Goal: Information Seeking & Learning: Understand process/instructions

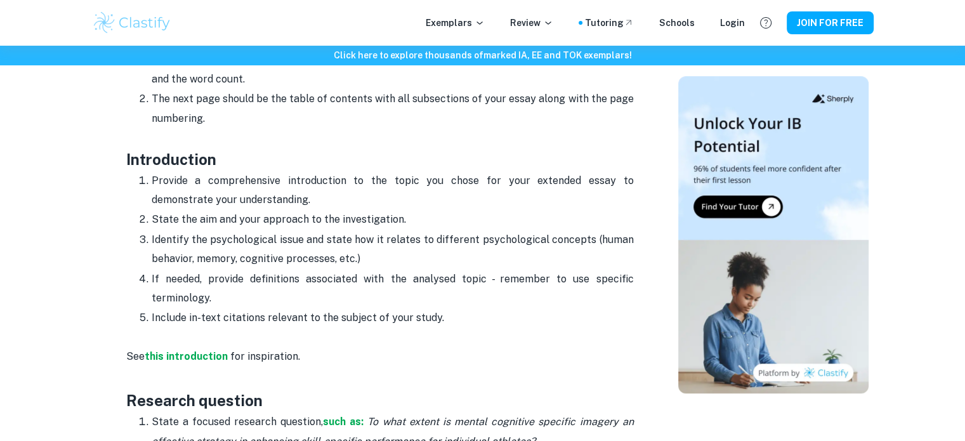
scroll to position [679, 0]
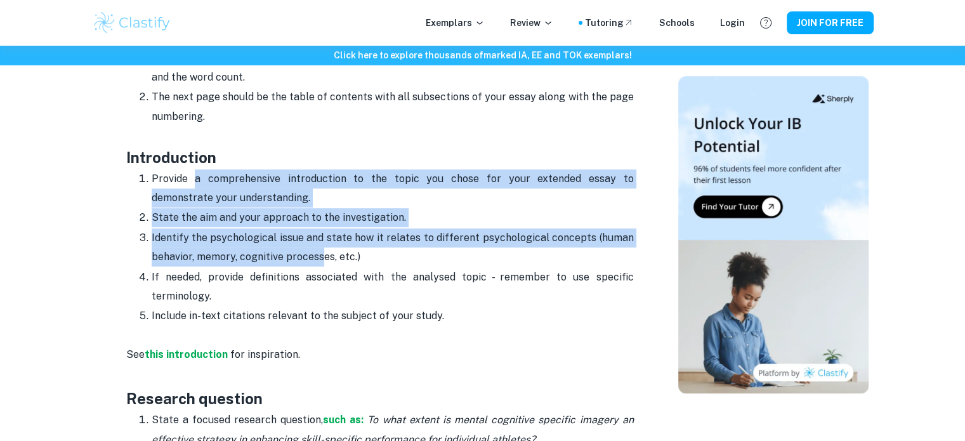
drag, startPoint x: 191, startPoint y: 181, endPoint x: 320, endPoint y: 253, distance: 147.7
click at [320, 253] on ol "Provide a comprehensive introduction to the topic you chose for your extended e…" at bounding box center [379, 247] width 507 height 157
click at [320, 253] on p "Identify the psychological issue and state how it relates to different psycholo…" at bounding box center [393, 247] width 482 height 39
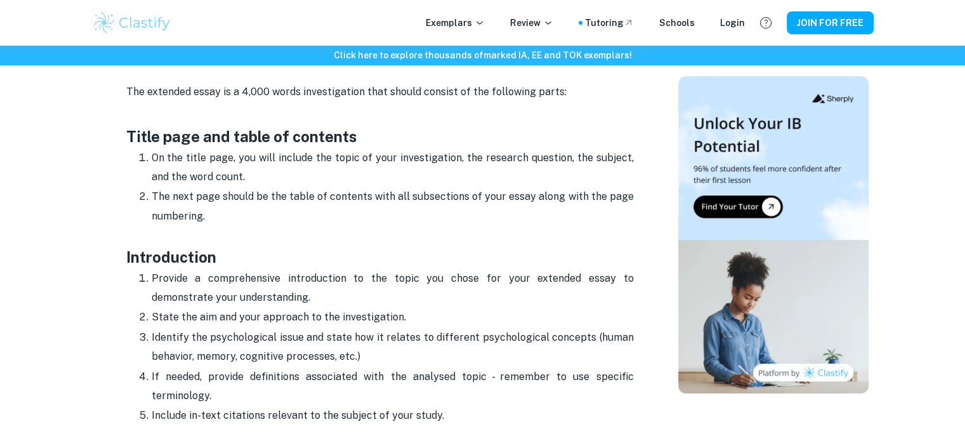
scroll to position [624, 0]
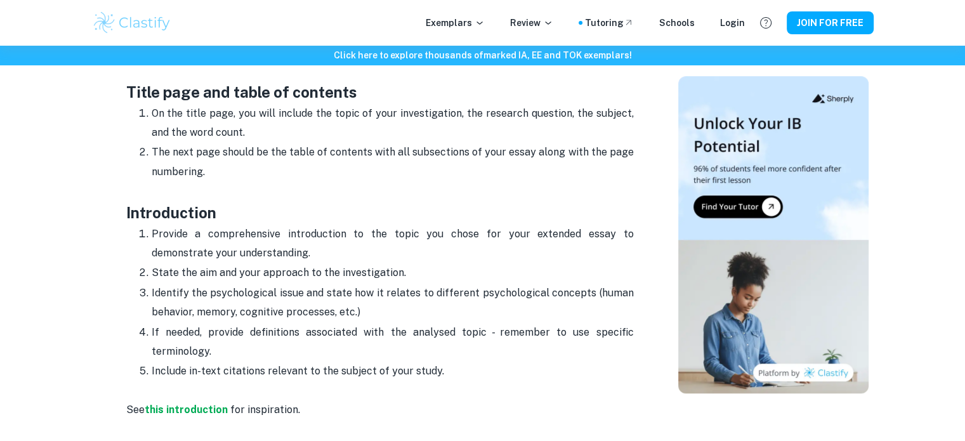
drag, startPoint x: 123, startPoint y: 210, endPoint x: 478, endPoint y: 376, distance: 391.3
copy div "Introduction Provide a comprehensive introduction to the topic you chose for yo…"
click at [453, 149] on p "The next page should be the table of contents with all subsections of your essa…" at bounding box center [393, 172] width 482 height 58
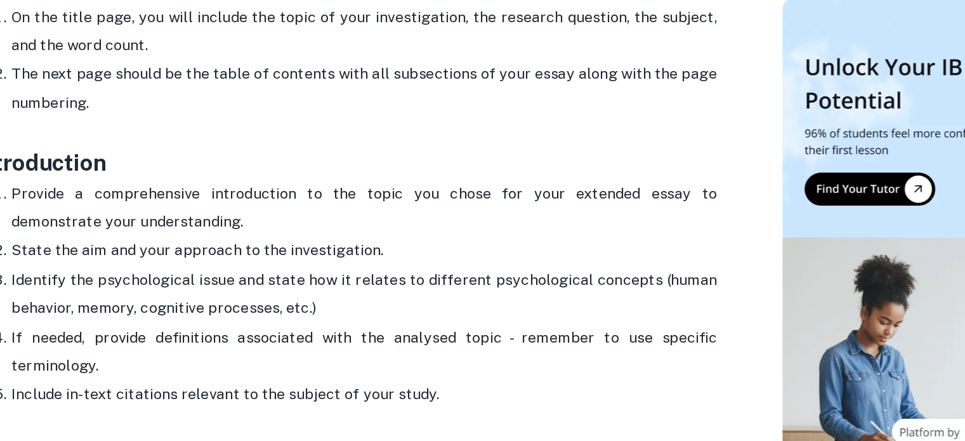
scroll to position [648, 0]
